Goal: Task Accomplishment & Management: Manage account settings

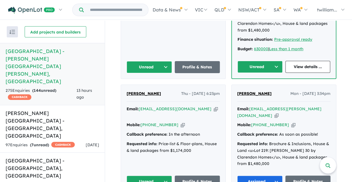
scroll to position [323, 0]
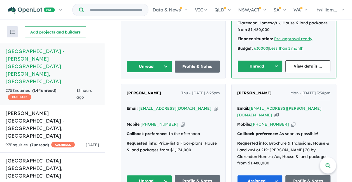
click at [213, 106] on icon "button" at bounding box center [215, 109] width 4 height 6
click at [166, 175] on button "Unread" at bounding box center [148, 181] width 45 height 12
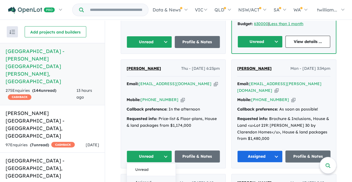
click at [156, 177] on button "Assigned" at bounding box center [151, 183] width 49 height 13
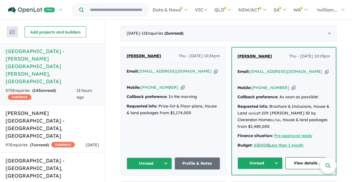
scroll to position [225, 0]
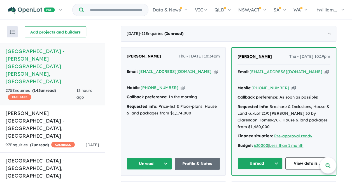
click at [324, 69] on icon "button" at bounding box center [326, 72] width 4 height 6
click at [272, 158] on button "Unread" at bounding box center [259, 164] width 45 height 12
click at [213, 69] on icon "button" at bounding box center [215, 72] width 4 height 6
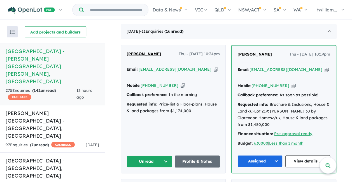
scroll to position [231, 0]
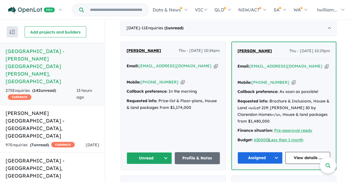
click at [166, 152] on button "Unread" at bounding box center [148, 158] width 45 height 12
click at [158, 178] on button "Assigned" at bounding box center [151, 184] width 49 height 13
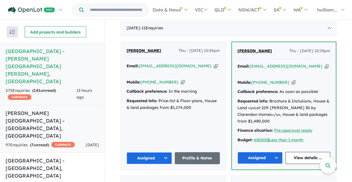
click at [94, 142] on div "[DATE]" at bounding box center [92, 145] width 13 height 7
